Goal: Navigation & Orientation: Understand site structure

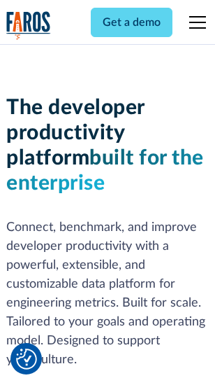
scroll to position [211, 0]
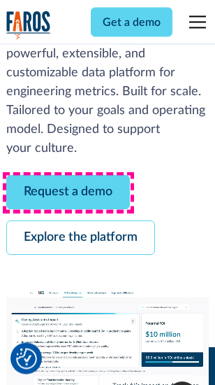
click at [69, 193] on link "Request a demo" at bounding box center [68, 193] width 124 height 34
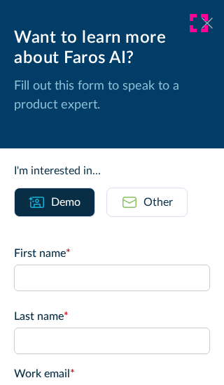
click at [201, 23] on icon at bounding box center [206, 22] width 11 height 10
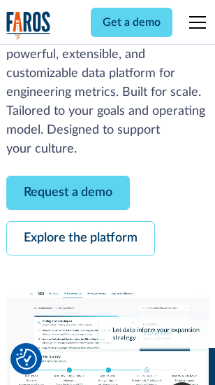
scroll to position [256, 0]
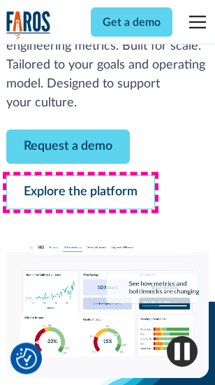
click at [80, 193] on link "Explore the platform" at bounding box center [80, 193] width 149 height 34
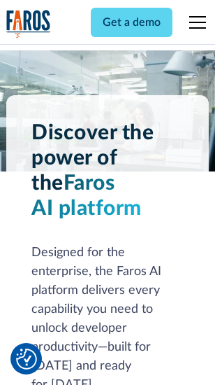
scroll to position [10663, 0]
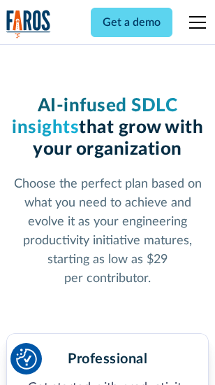
scroll to position [2223, 0]
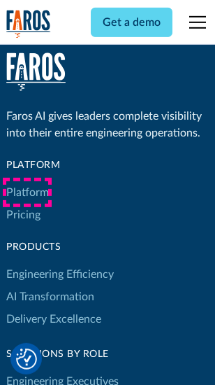
click at [27, 192] on link "Platform" at bounding box center [27, 192] width 43 height 22
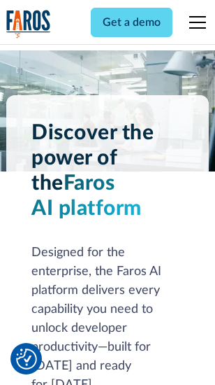
scroll to position [11112, 0]
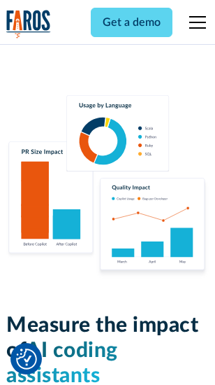
scroll to position [8740, 0]
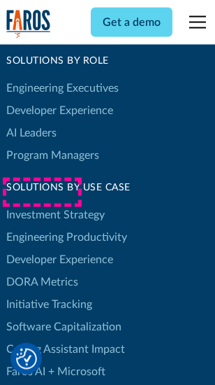
click at [42, 271] on link "DORA Metrics" at bounding box center [42, 282] width 72 height 22
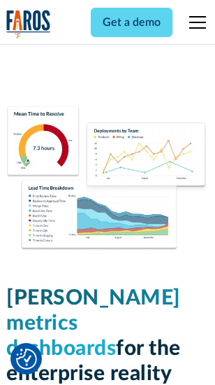
scroll to position [6200, 0]
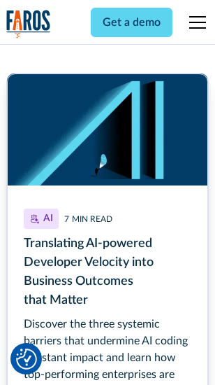
scroll to position [6272, 0]
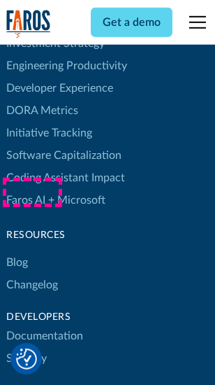
click at [32, 274] on link "Changelog" at bounding box center [32, 285] width 52 height 22
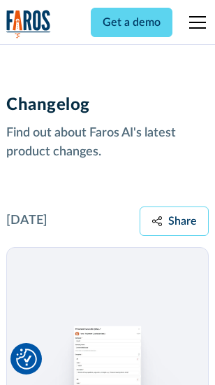
scroll to position [17162, 0]
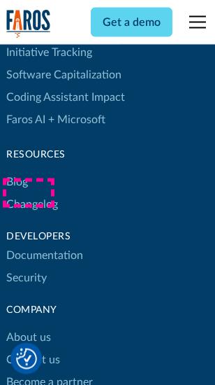
click at [28, 327] on link "About us" at bounding box center [28, 338] width 45 height 22
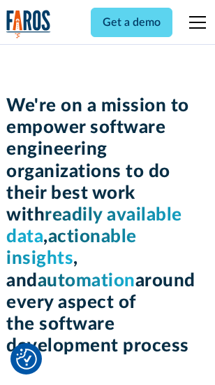
scroll to position [4844, 0]
